Goal: Information Seeking & Learning: Find specific page/section

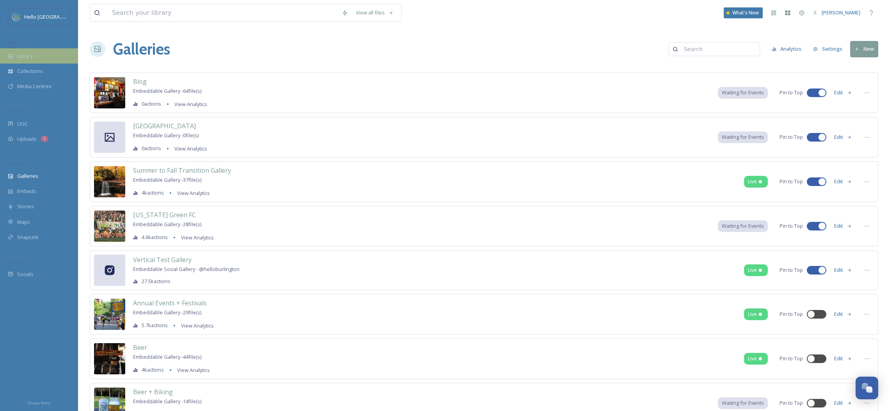
click at [56, 61] on div "Library" at bounding box center [39, 55] width 78 height 15
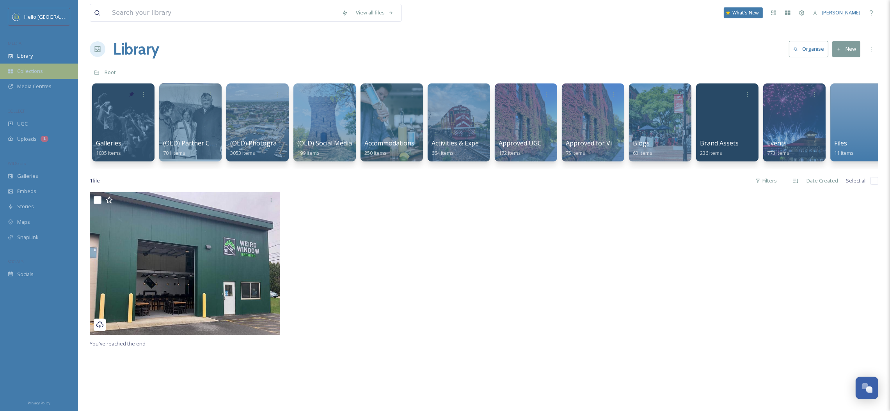
click at [29, 74] on span "Collections" at bounding box center [30, 70] width 26 height 7
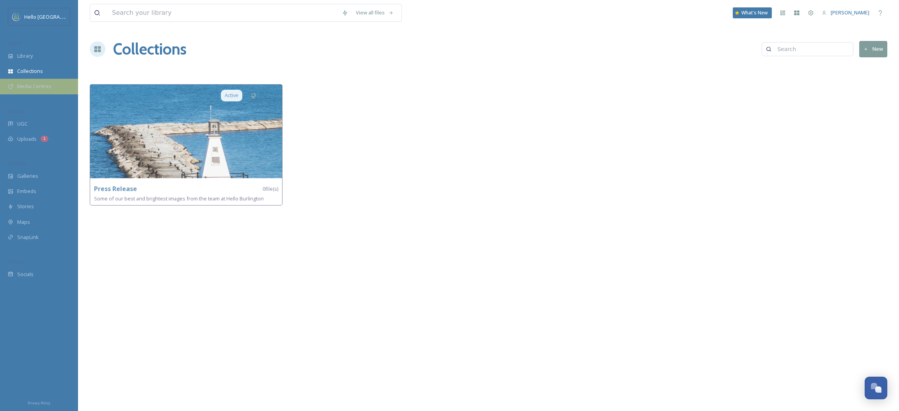
click at [28, 85] on span "Media Centres" at bounding box center [34, 86] width 34 height 7
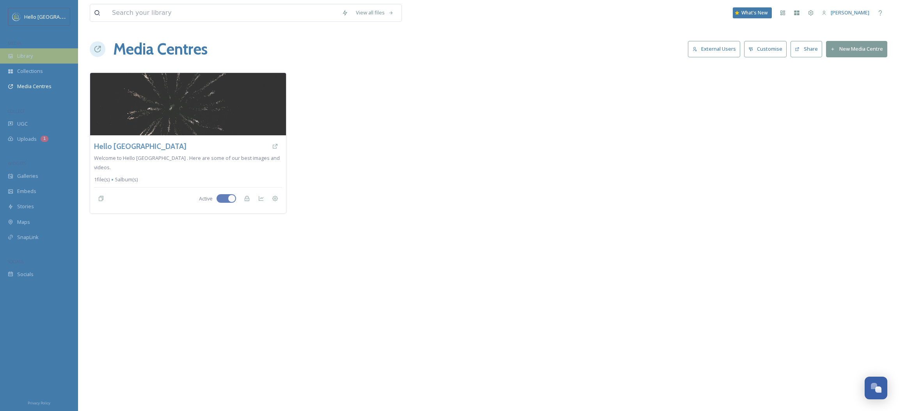
click at [35, 59] on div "Library" at bounding box center [39, 55] width 78 height 15
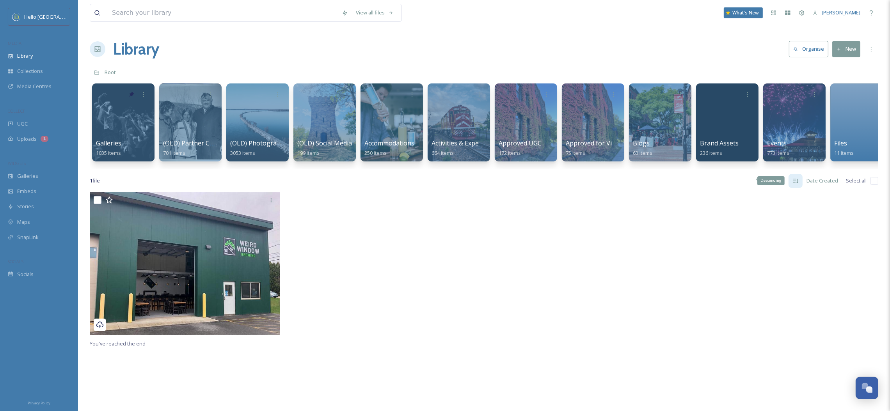
click at [797, 184] on icon at bounding box center [795, 181] width 6 height 6
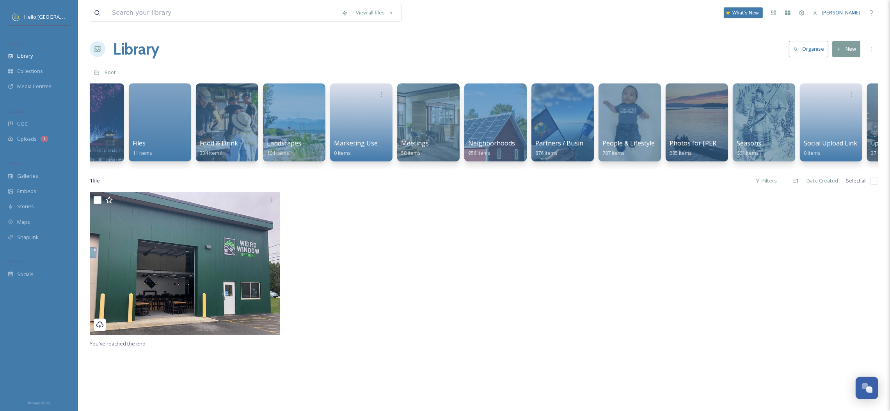
scroll to position [0, 695]
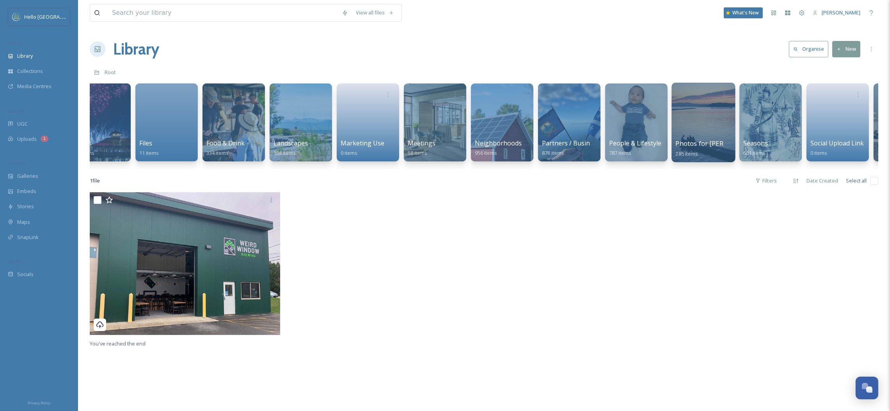
click at [706, 112] on div at bounding box center [703, 123] width 64 height 80
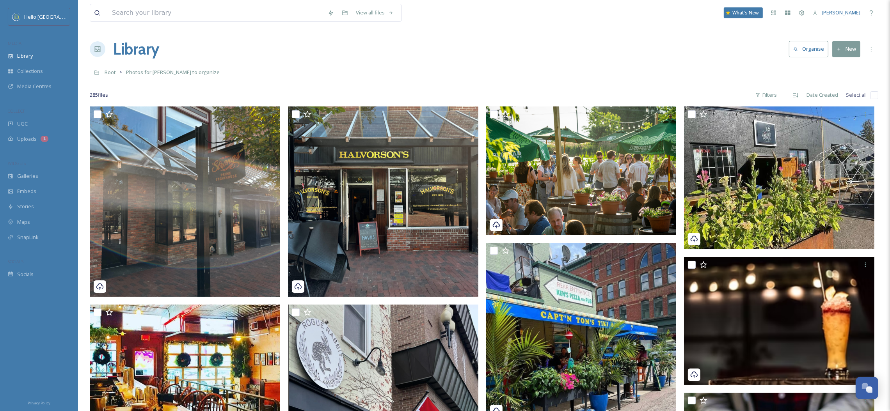
click at [147, 50] on h1 "Library" at bounding box center [136, 48] width 46 height 23
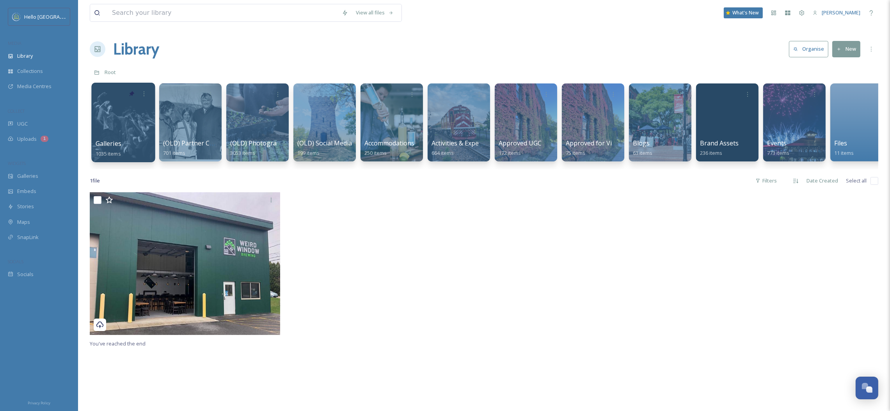
click at [135, 129] on div at bounding box center [123, 123] width 64 height 80
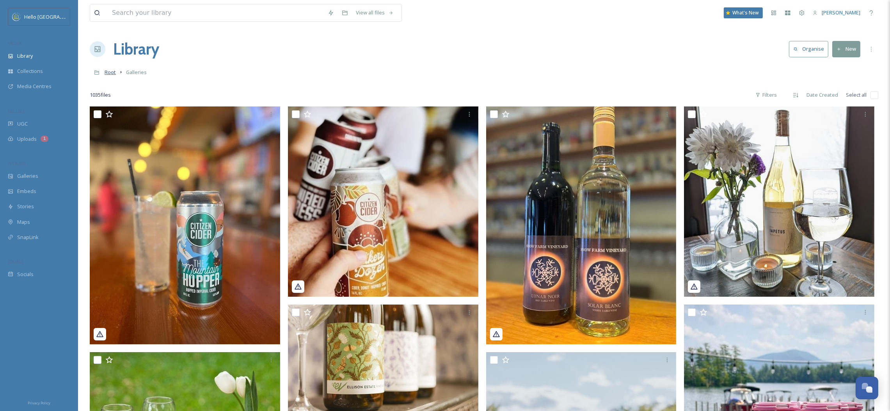
click at [109, 73] on span "Root" at bounding box center [110, 72] width 11 height 7
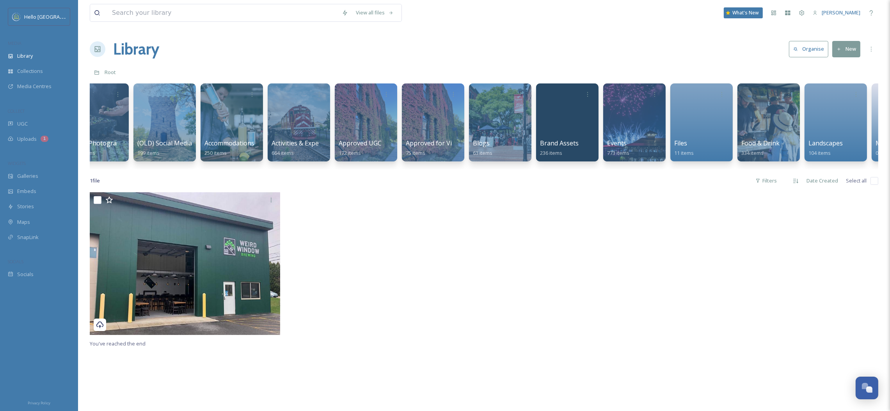
scroll to position [0, 301]
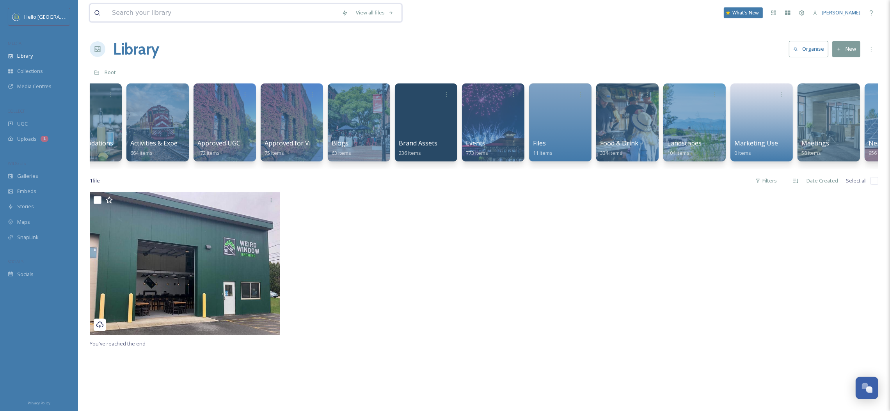
click at [205, 0] on html "Hello Burlington MEDIA Library Collections Media Centres COLLECT UGC Uploads 1 …" at bounding box center [445, 301] width 890 height 603
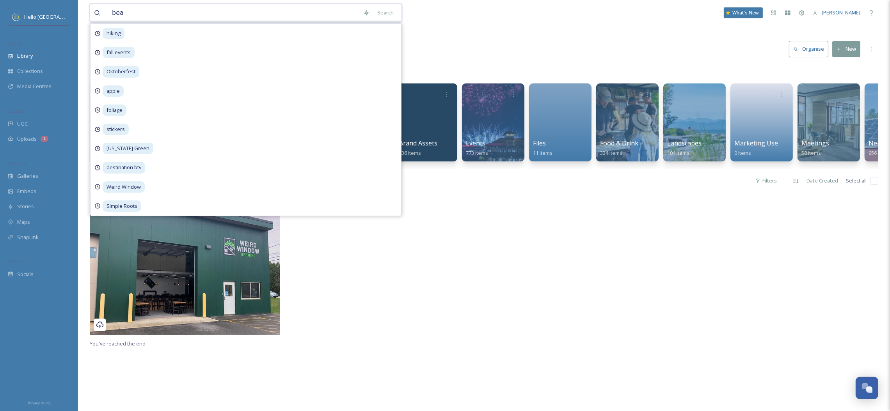
type input "bear"
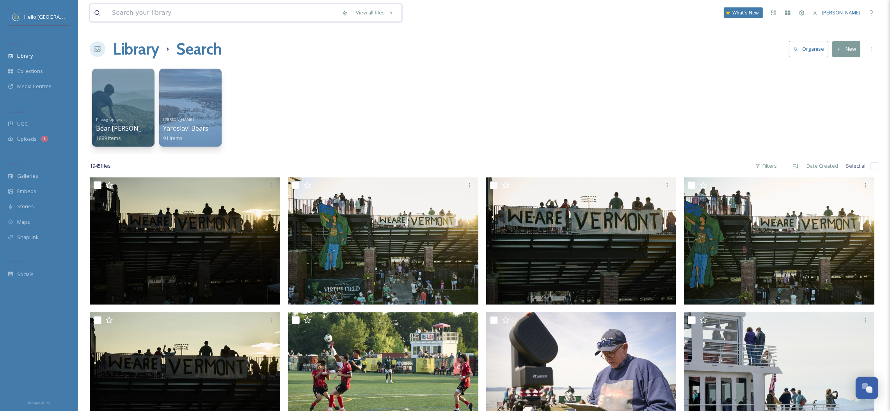
click at [218, 13] on input at bounding box center [223, 12] width 230 height 17
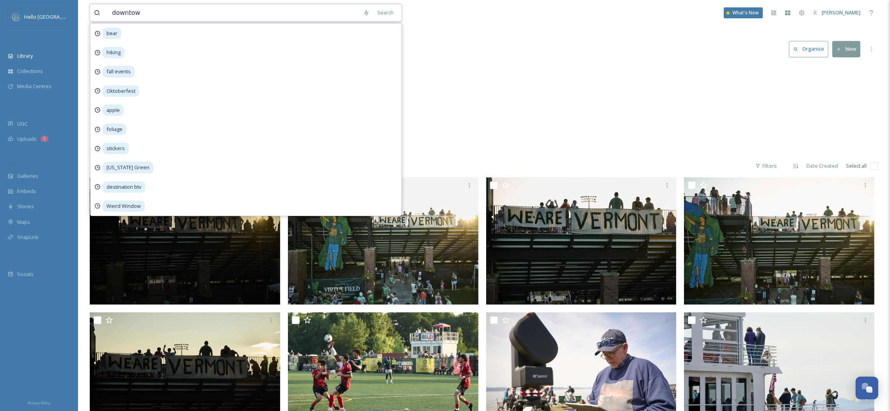
type input "downtown"
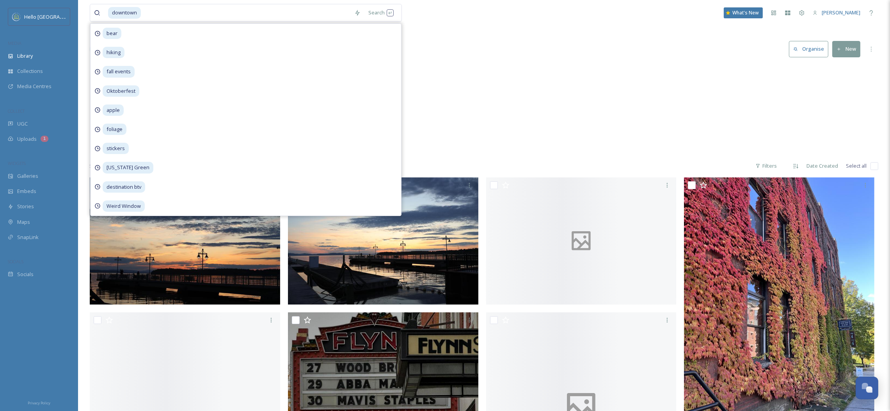
click at [664, 89] on div "[GEOGRAPHIC_DATA] / [GEOGRAPHIC_DATA] 182 items" at bounding box center [484, 110] width 788 height 90
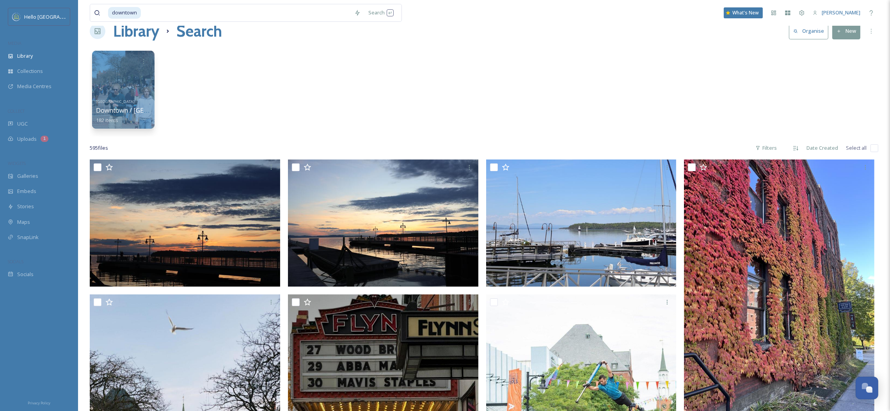
scroll to position [175, 0]
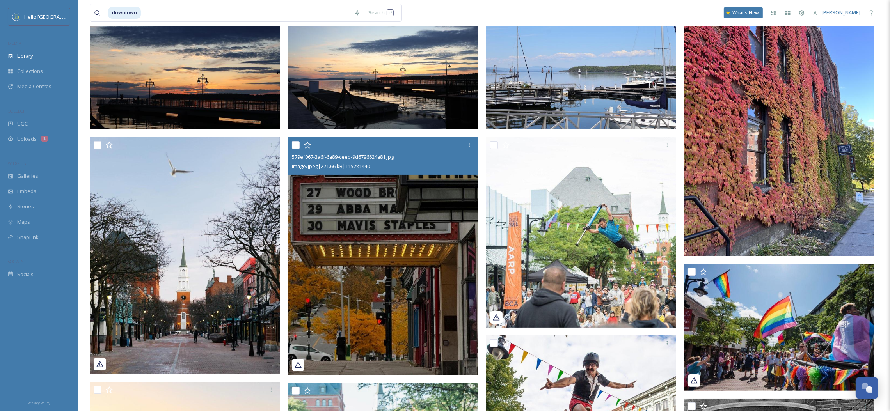
click at [440, 208] on img at bounding box center [383, 256] width 190 height 238
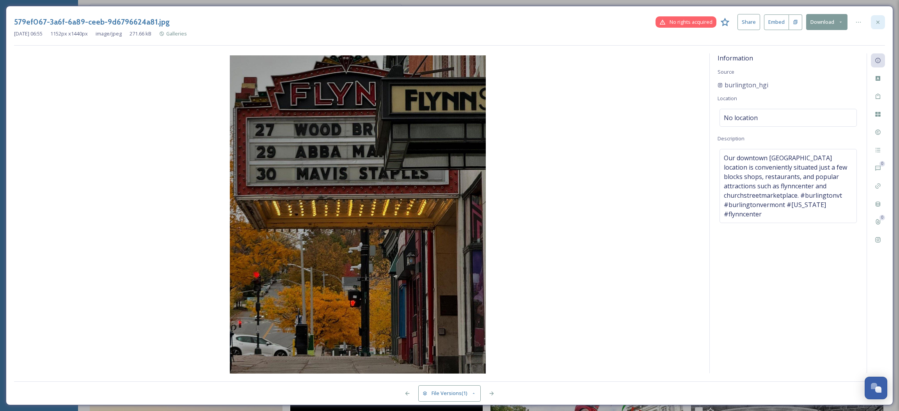
click at [871, 19] on div at bounding box center [878, 22] width 14 height 14
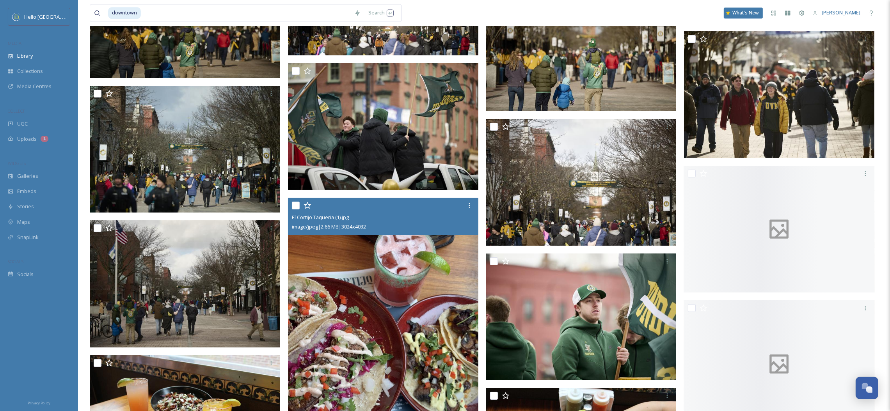
scroll to position [7030, 0]
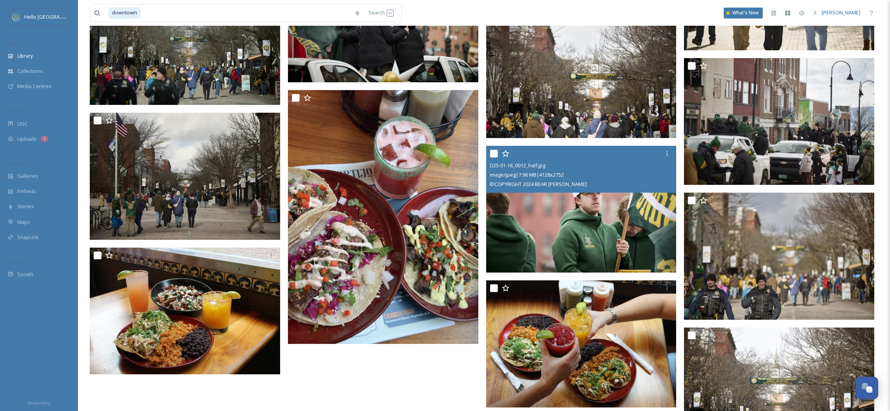
click at [590, 213] on img at bounding box center [581, 209] width 190 height 127
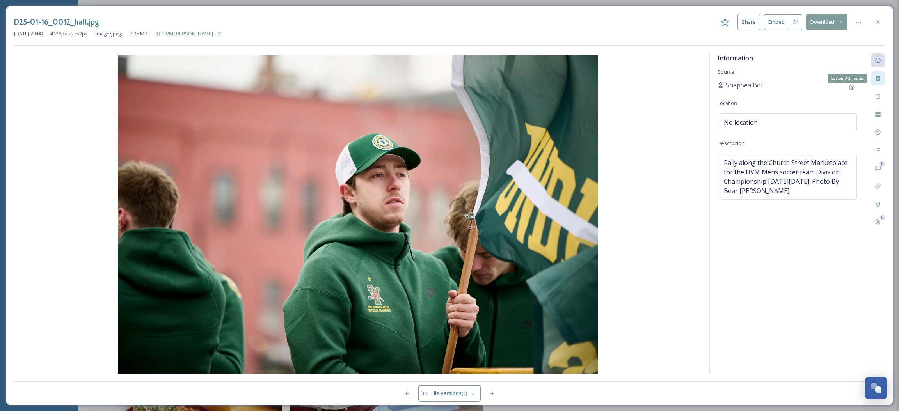
click at [877, 83] on div "Custom Attributes" at bounding box center [878, 78] width 14 height 14
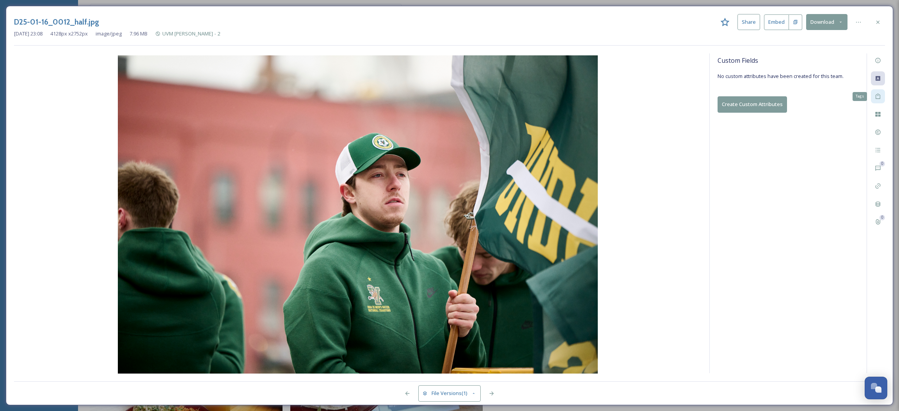
click at [877, 97] on icon at bounding box center [878, 96] width 6 height 6
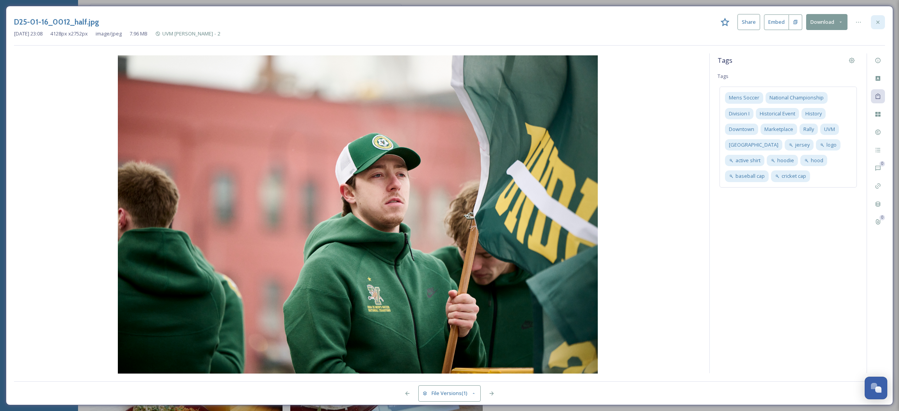
click at [883, 23] on div at bounding box center [878, 22] width 14 height 14
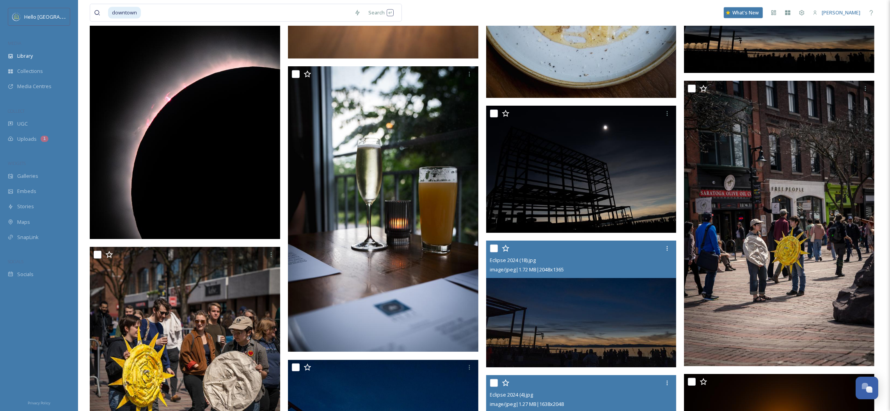
scroll to position [10614, 0]
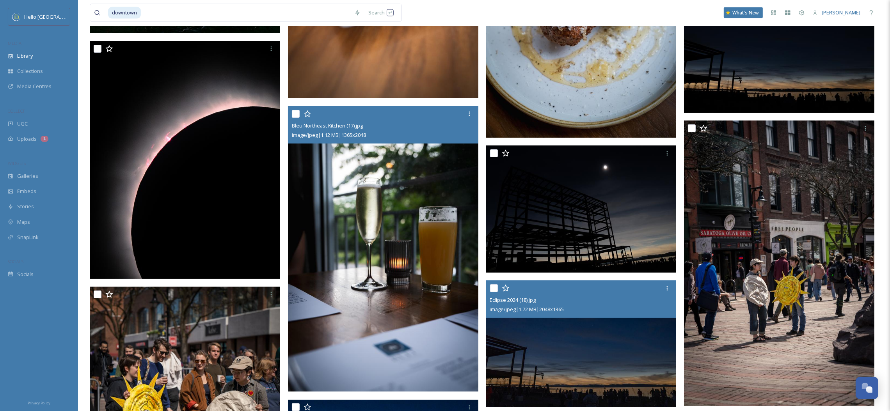
click at [374, 311] on img at bounding box center [383, 249] width 190 height 286
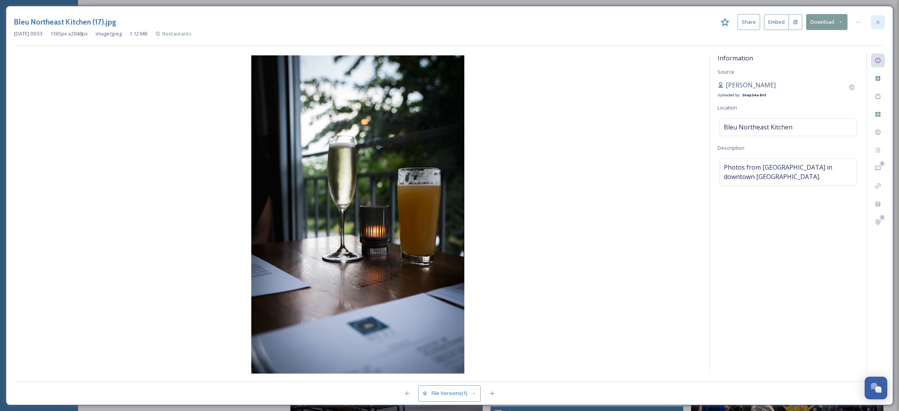
click at [871, 22] on div at bounding box center [878, 22] width 14 height 14
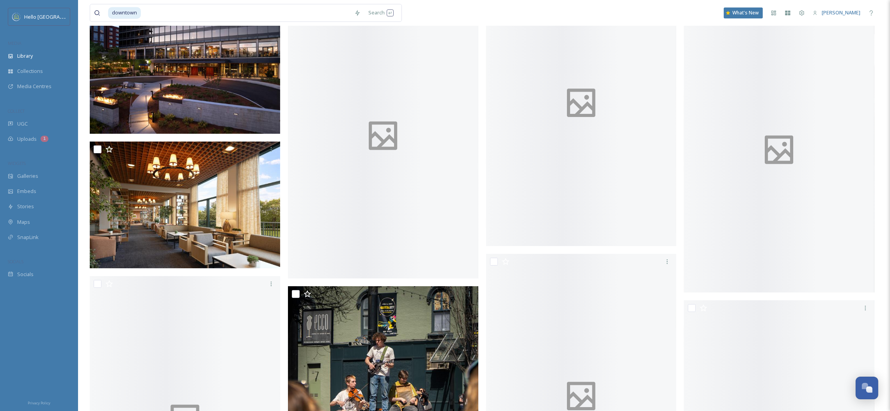
scroll to position [13071, 0]
